Goal: Task Accomplishment & Management: Use online tool/utility

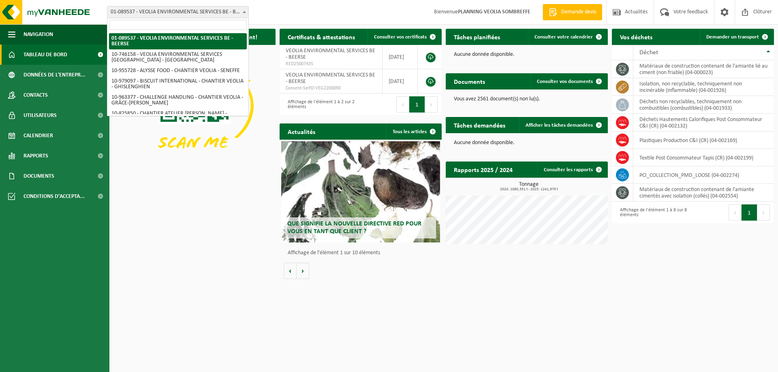
click at [195, 14] on span "01-089537 - VEOLIA ENVIRONMENTAL SERVICES BE - BEERSE" at bounding box center [177, 11] width 141 height 11
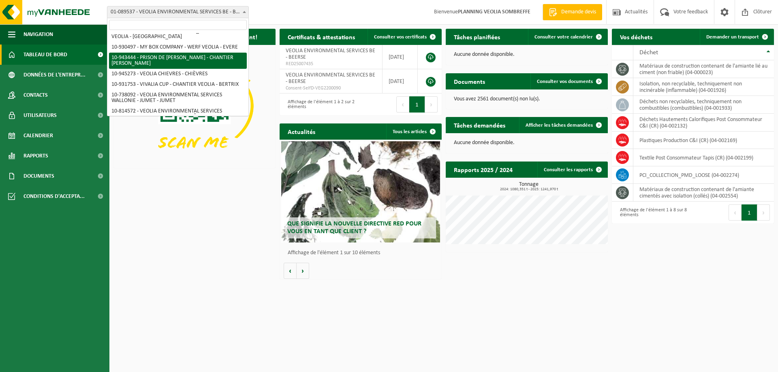
scroll to position [567, 0]
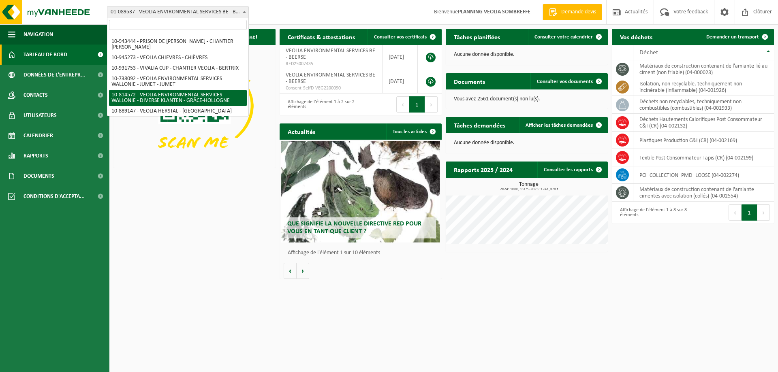
select select "37628"
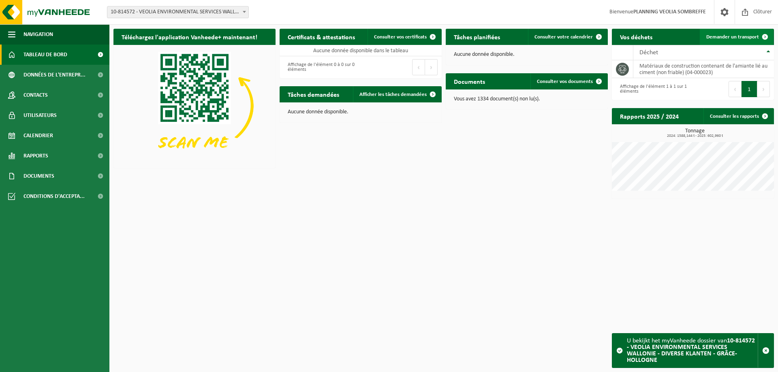
click at [729, 38] on span "Demander un transport" at bounding box center [732, 36] width 53 height 5
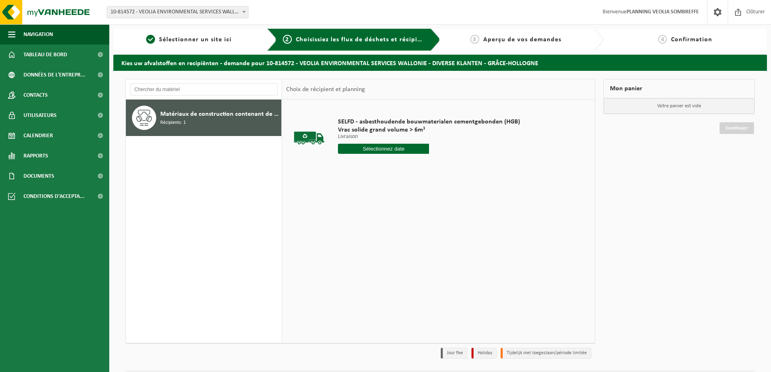
click at [386, 151] on input "text" at bounding box center [383, 149] width 91 height 10
click at [360, 236] on div "23" at bounding box center [360, 233] width 14 height 13
type input "à partir de 2025-09-23"
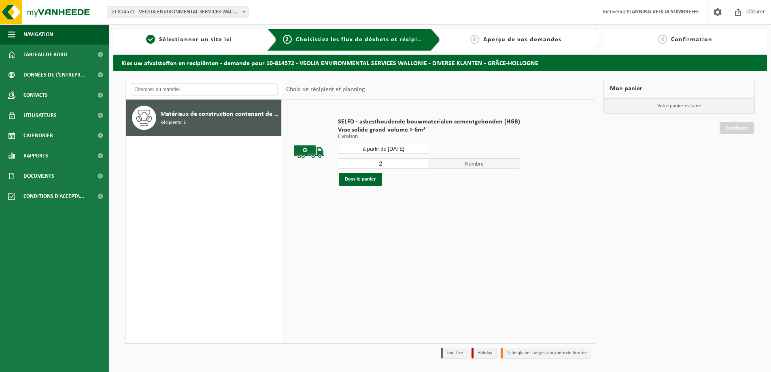
type input "2"
click at [421, 162] on input "2" at bounding box center [383, 163] width 91 height 11
click at [362, 179] on button "Dans le panier" at bounding box center [360, 179] width 43 height 13
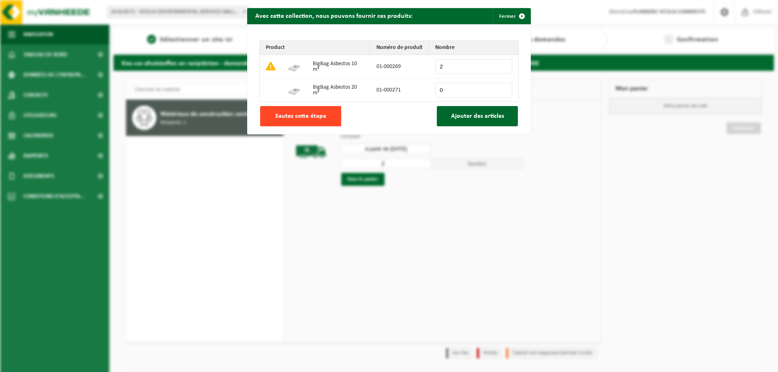
click at [313, 116] on span "Sautez cette étape" at bounding box center [300, 116] width 51 height 6
type input "0"
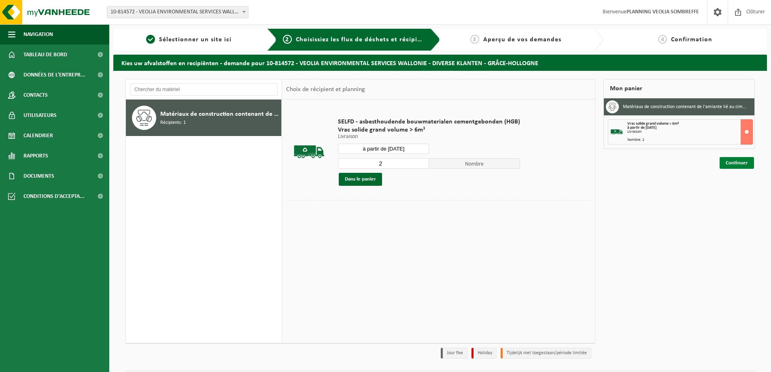
click at [734, 164] on link "Continuer" at bounding box center [737, 163] width 34 height 12
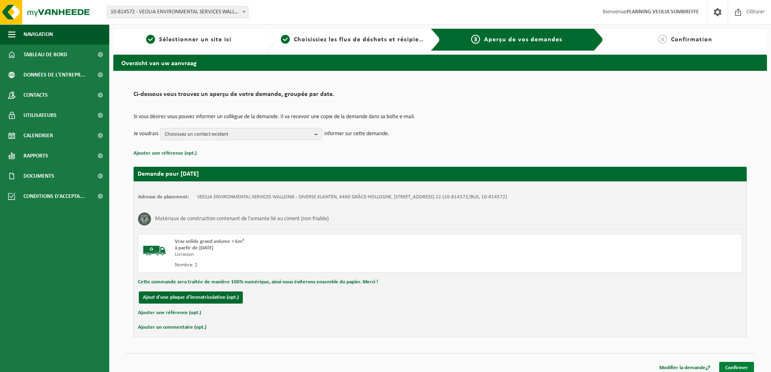
click at [726, 364] on link "Confirmer" at bounding box center [737, 368] width 35 height 12
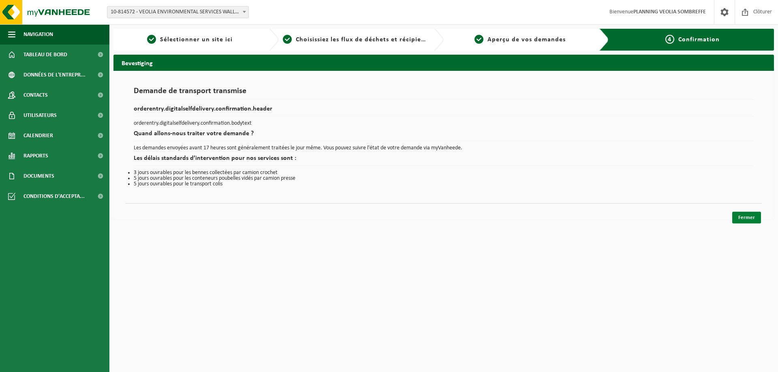
click at [748, 219] on link "Fermer" at bounding box center [746, 218] width 29 height 12
